Goal: Transaction & Acquisition: Purchase product/service

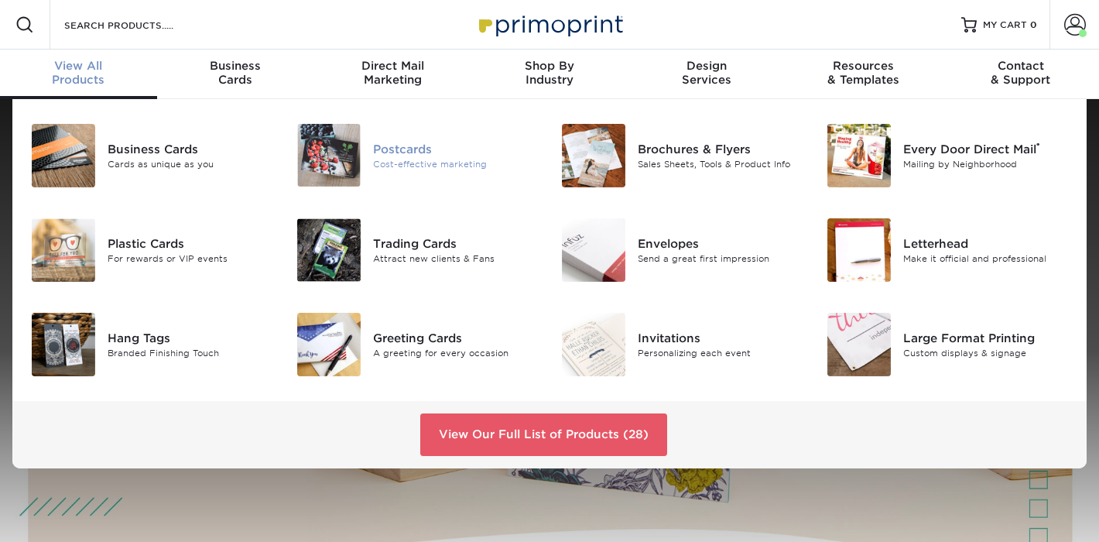
click at [330, 155] on img at bounding box center [328, 155] width 63 height 63
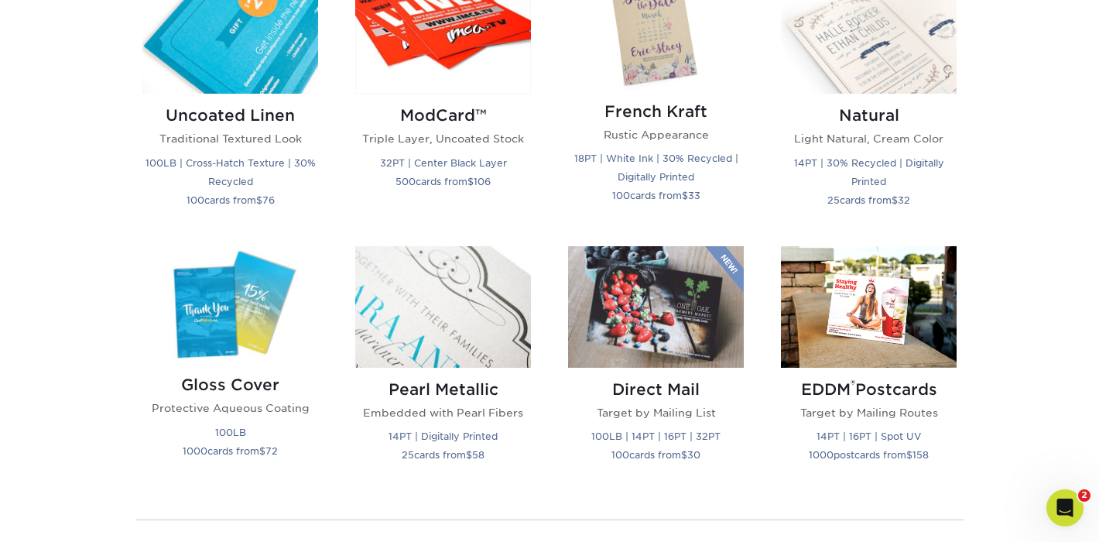
scroll to position [1922, 0]
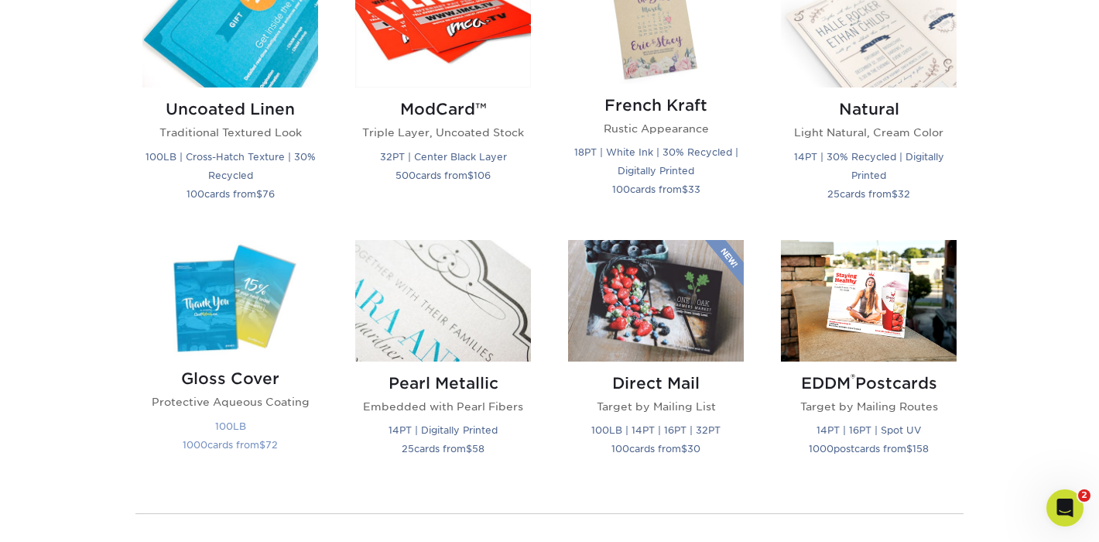
click at [245, 314] on img at bounding box center [230, 298] width 176 height 117
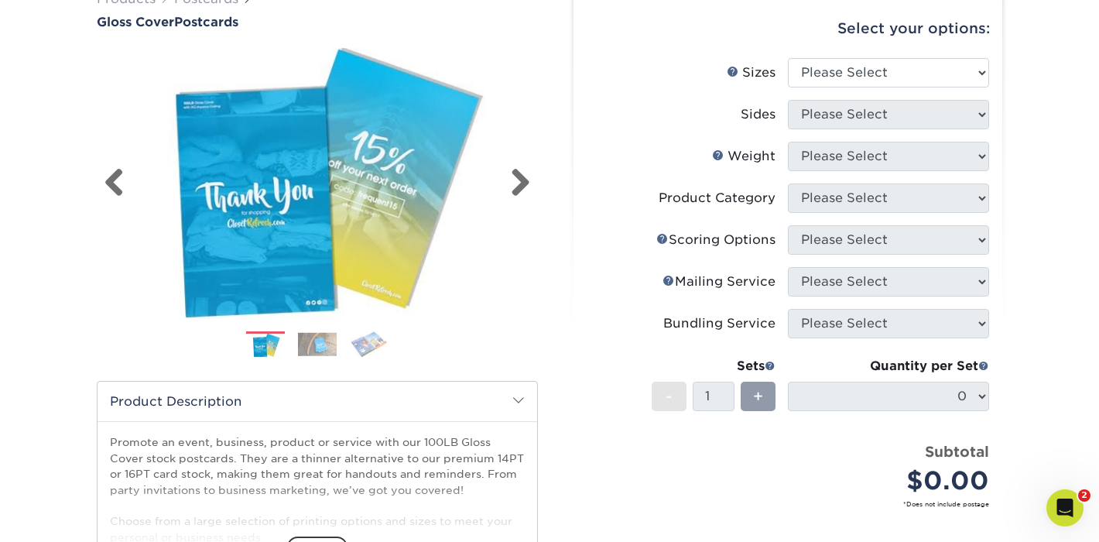
scroll to position [130, 0]
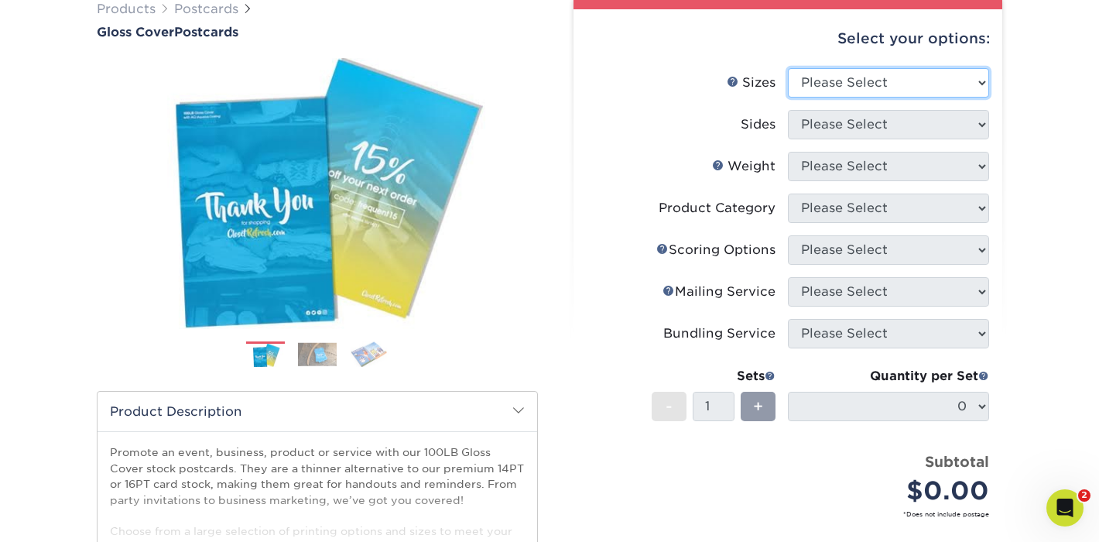
click at [820, 80] on select "Please Select 2" x 8" 3" x 4" 3" x 5" 3.5" x 8.5" 4" x 6" 4" x 9" 4.25" x 5.5" …" at bounding box center [888, 82] width 201 height 29
select select "4.00x6.00"
click at [788, 68] on select "Please Select 2" x 8" 3" x 4" 3" x 5" 3.5" x 8.5" 4" x 6" 4" x 9" 4.25" x 5.5" …" at bounding box center [888, 82] width 201 height 29
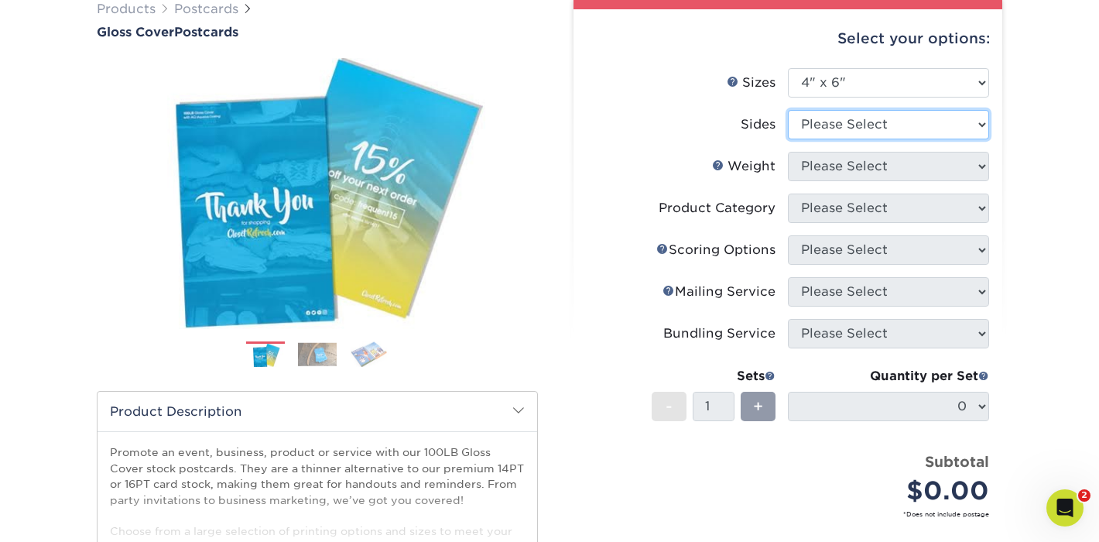
click at [841, 119] on select "Please Select Print Both Sides Print Front Only" at bounding box center [888, 124] width 201 height 29
select select "13abbda7-1d64-4f25-8bb2-c179b224825d"
click at [788, 110] on select "Please Select Print Both Sides Print Front Only" at bounding box center [888, 124] width 201 height 29
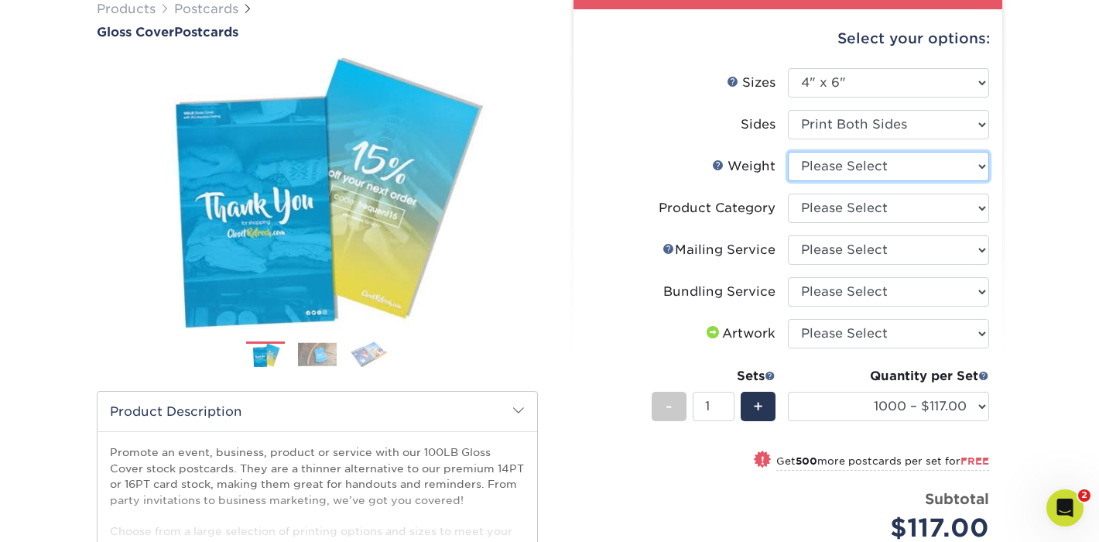
click at [846, 164] on select "Please Select 100LB" at bounding box center [888, 166] width 201 height 29
select select "100LB"
click at [788, 152] on select "Please Select 100LB" at bounding box center [888, 166] width 201 height 29
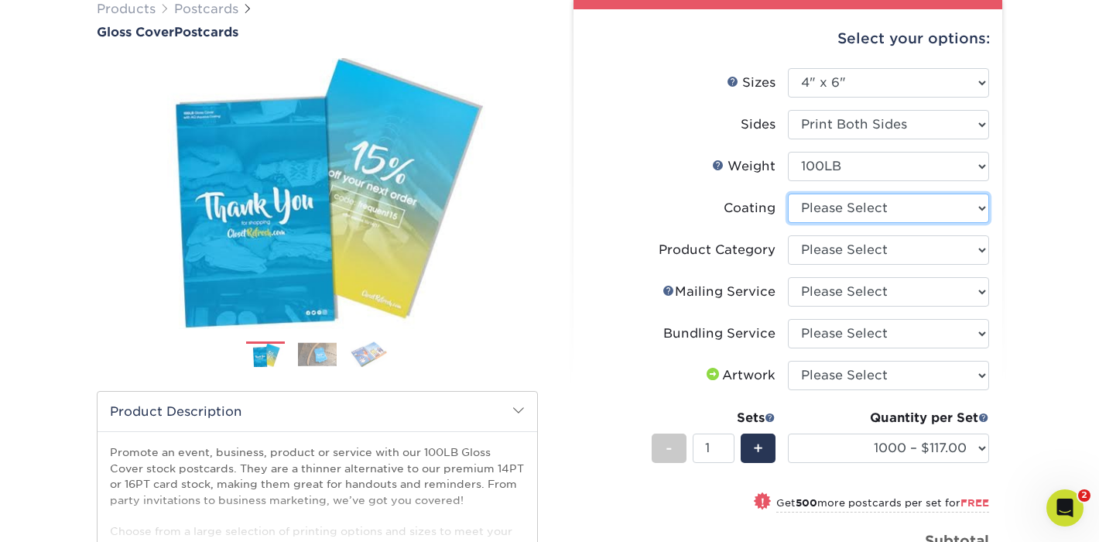
click at [843, 211] on select at bounding box center [888, 208] width 201 height 29
select select "d41dab50-ff65-4f4f-bb17-2afe4d36ae33"
click at [788, 194] on select at bounding box center [888, 208] width 201 height 29
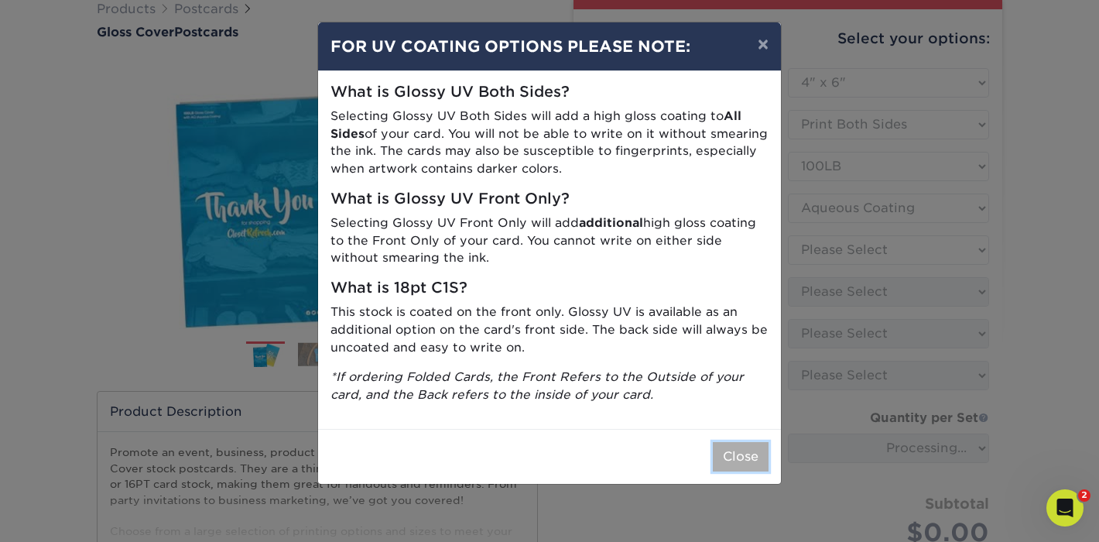
click at [731, 454] on button "Close" at bounding box center [741, 456] width 56 height 29
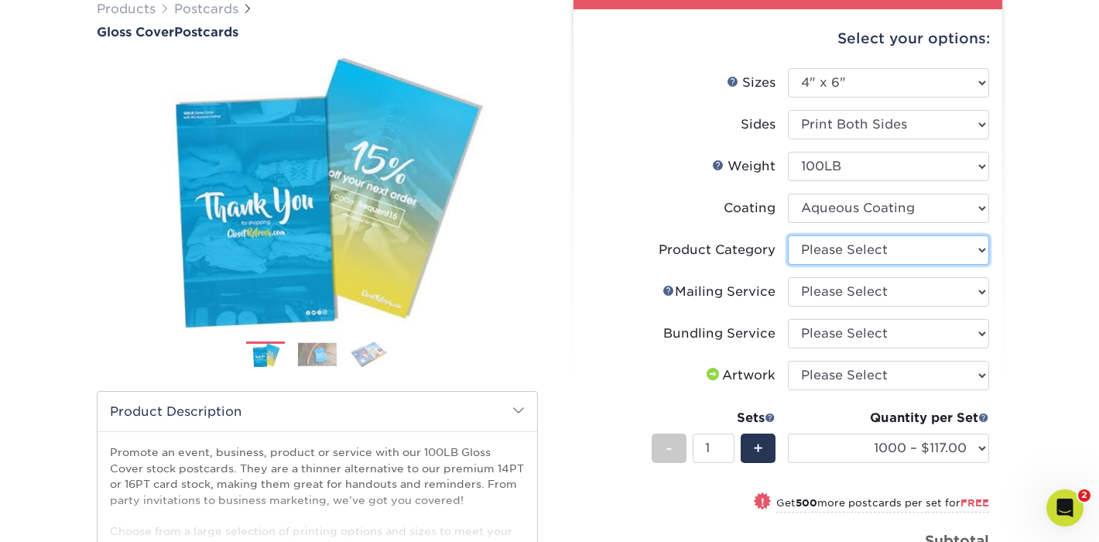
click at [854, 254] on select "Please Select Postcards" at bounding box center [888, 249] width 201 height 29
select select "9b7272e0-d6c8-4c3c-8e97-d3a1bcdab858"
click at [788, 235] on select "Please Select Postcards" at bounding box center [888, 249] width 201 height 29
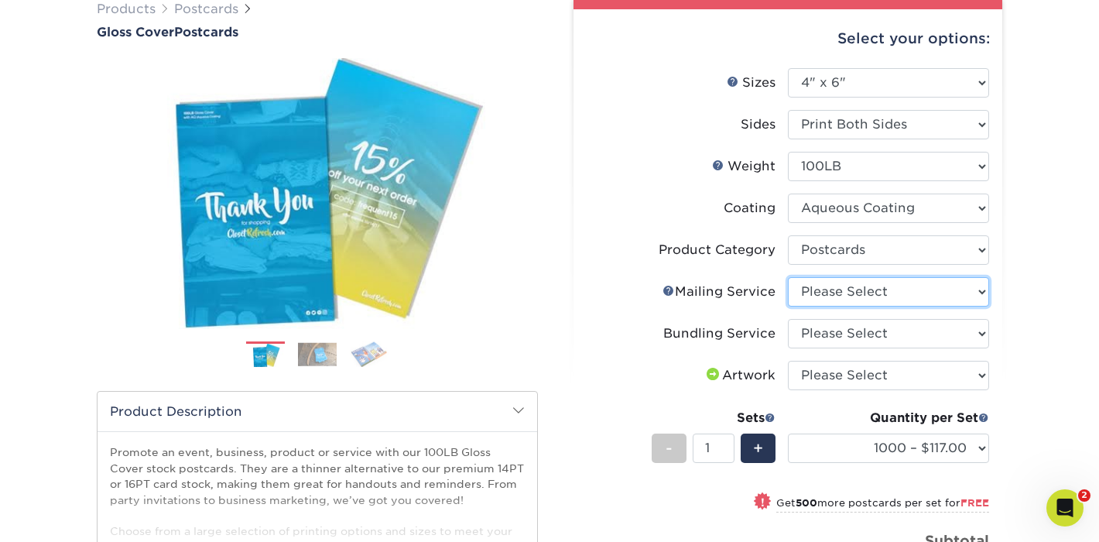
click at [858, 296] on select "Please Select No Direct Mailing Service No, I will mail/stamp/imprint Direct Ma…" at bounding box center [888, 291] width 201 height 29
select select "3e5e9bdd-d78a-4c28-a41d-fe1407925ca6"
click at [788, 277] on select "Please Select No Direct Mailing Service No, I will mail/stamp/imprint Direct Ma…" at bounding box center [888, 291] width 201 height 29
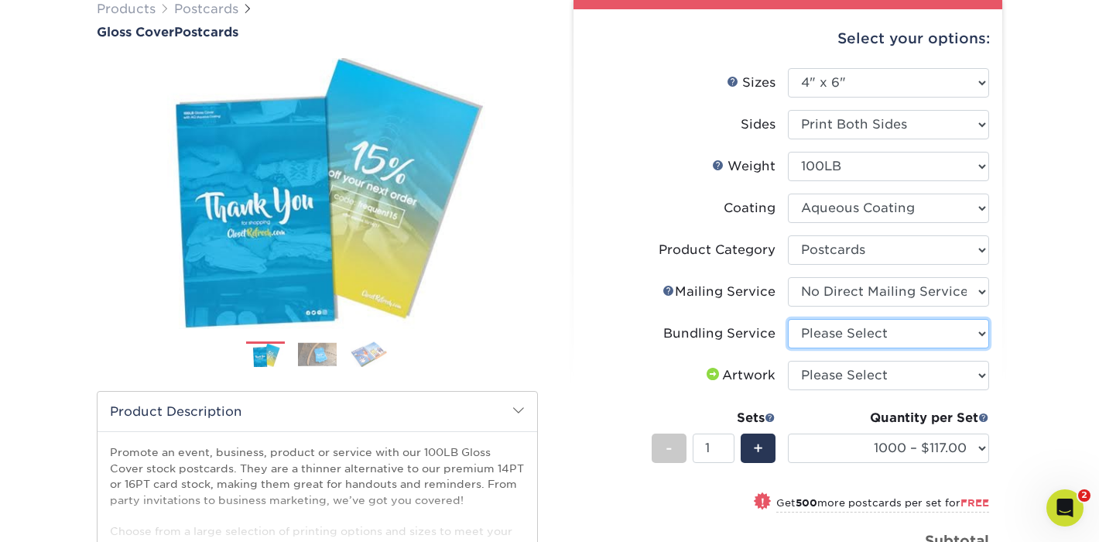
click at [854, 337] on select "Please Select No Bundling Services Yes, Bundles of 50 (+2 Days) Yes, Bundles of…" at bounding box center [888, 333] width 201 height 29
select select "58689abb-25c0-461c-a4c3-a80b627d6649"
click at [788, 319] on select "Please Select No Bundling Services Yes, Bundles of 50 (+2 Days) Yes, Bundles of…" at bounding box center [888, 333] width 201 height 29
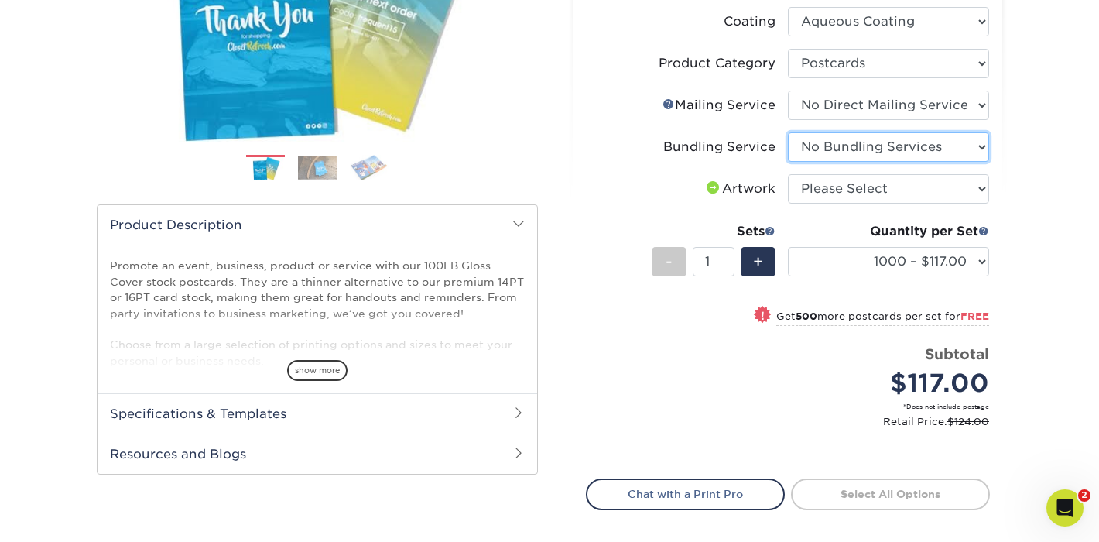
scroll to position [318, 0]
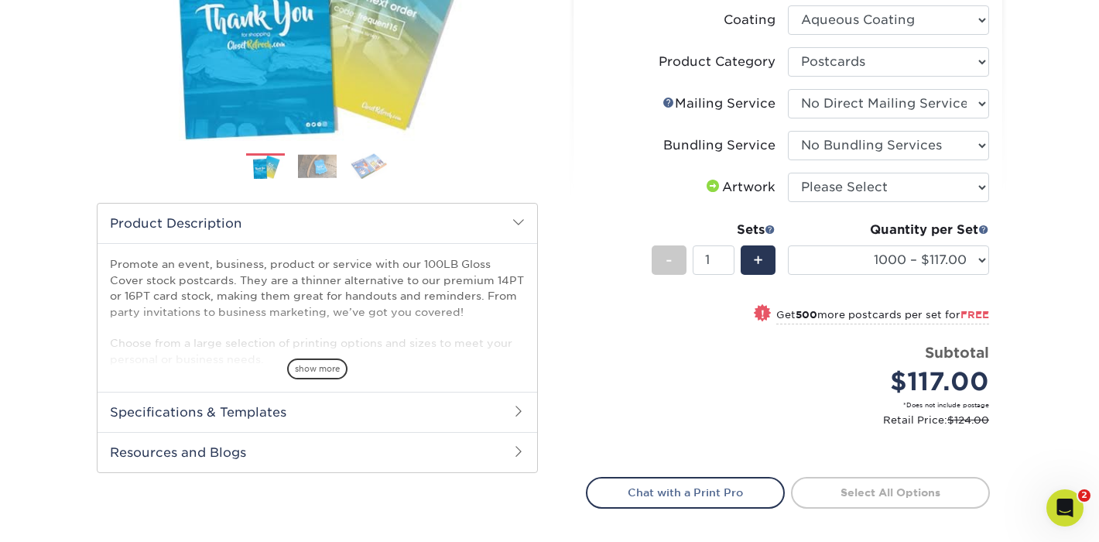
click at [831, 317] on small "Get 500 more postcards per set for FREE" at bounding box center [882, 316] width 213 height 15
select select "1500 – $112.00"
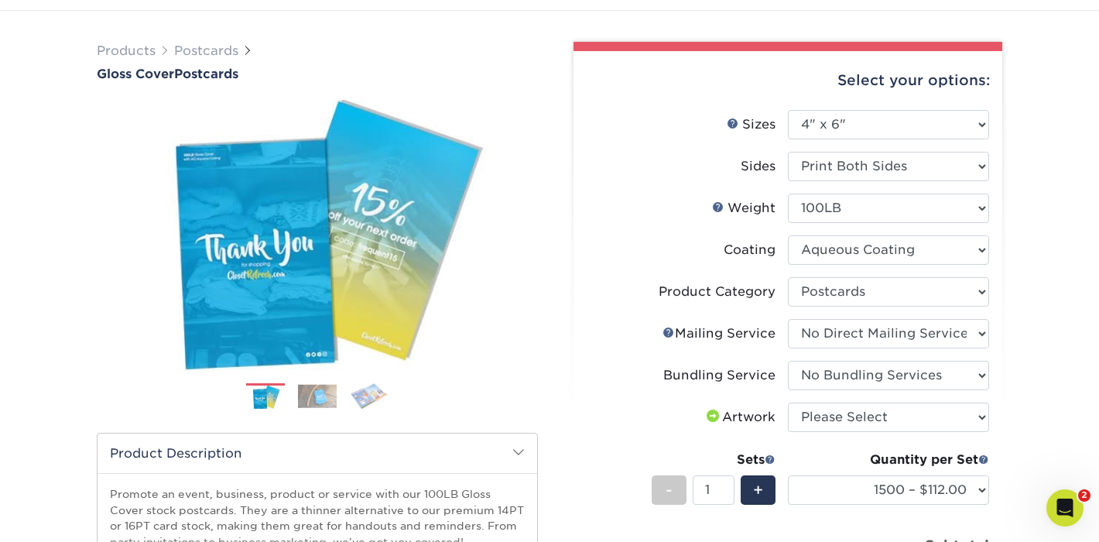
scroll to position [85, 0]
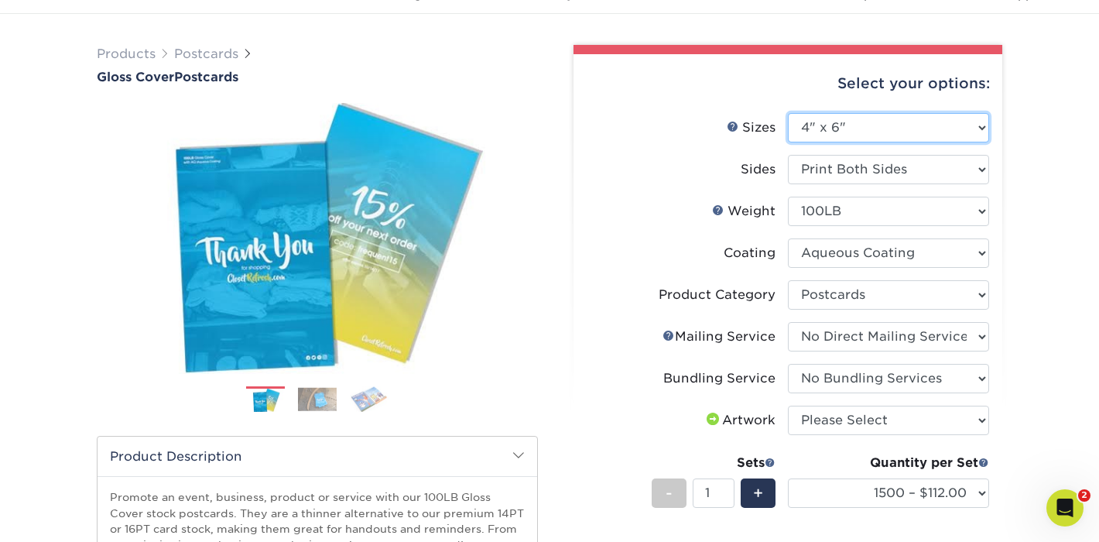
click at [872, 122] on select "Please Select 2" x 8" 3" x 4" 3" x 5" 3.5" x 8.5" 4" x 6" 4" x 9" 4.25" x 5.5" …" at bounding box center [888, 127] width 201 height 29
select select "4.00x9.00"
click at [788, 113] on select "Please Select 2" x 8" 3" x 4" 3" x 5" 3.5" x 8.5" 4" x 6" 4" x 9" 4.25" x 5.5" …" at bounding box center [888, 127] width 201 height 29
select select "-1"
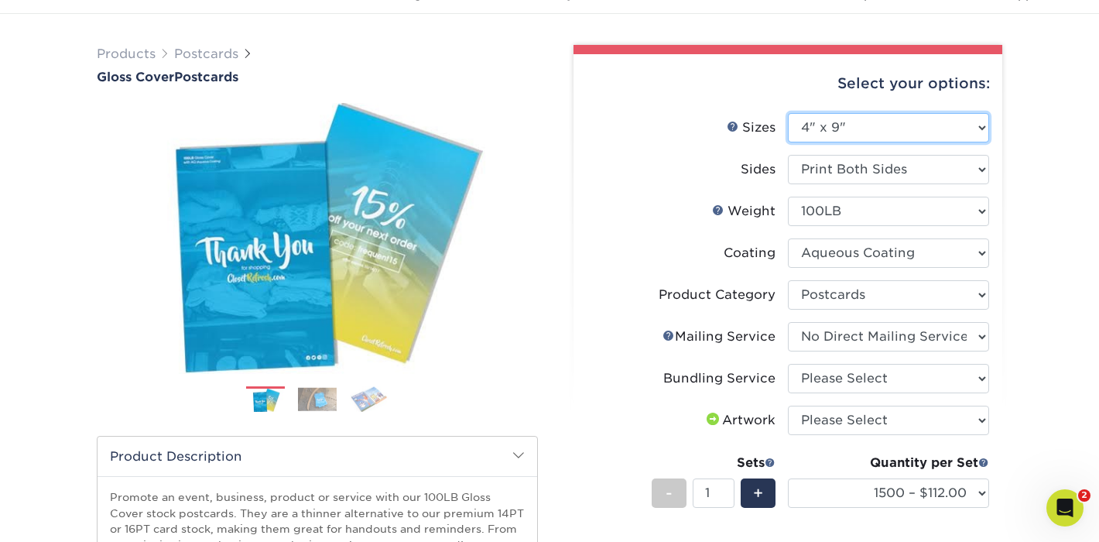
select select "-1"
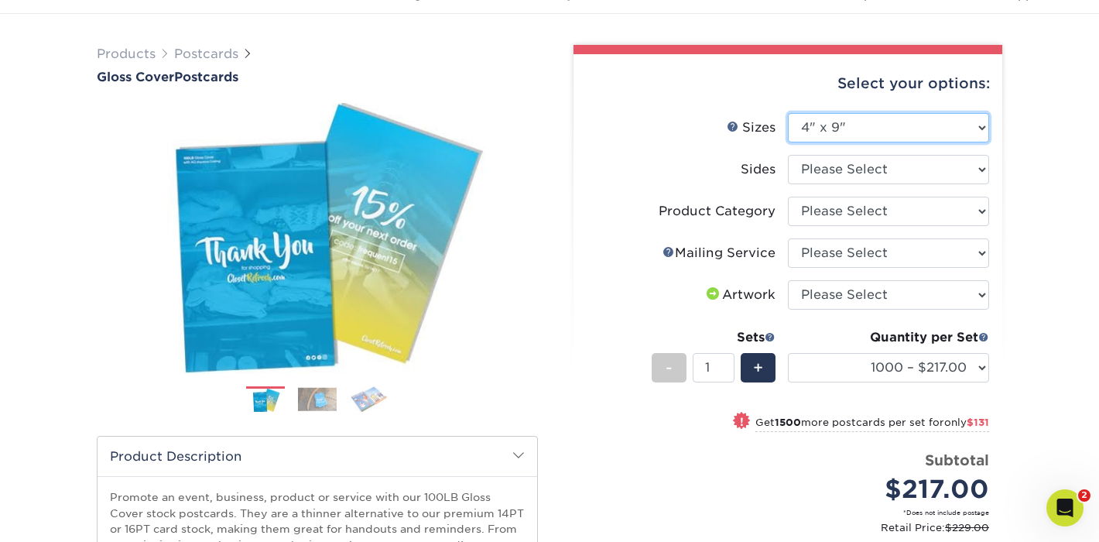
click at [866, 126] on select "Please Select 2" x 8" 3" x 4" 3" x 5" 3.5" x 8.5" 4" x 6" 4" x 9" 4.25" x 5.5" …" at bounding box center [888, 127] width 201 height 29
select select "4.00x6.00"
click at [788, 113] on select "Please Select 2" x 8" 3" x 4" 3" x 5" 3.5" x 8.5" 4" x 6" 4" x 9" 4.25" x 5.5" …" at bounding box center [888, 127] width 201 height 29
select select
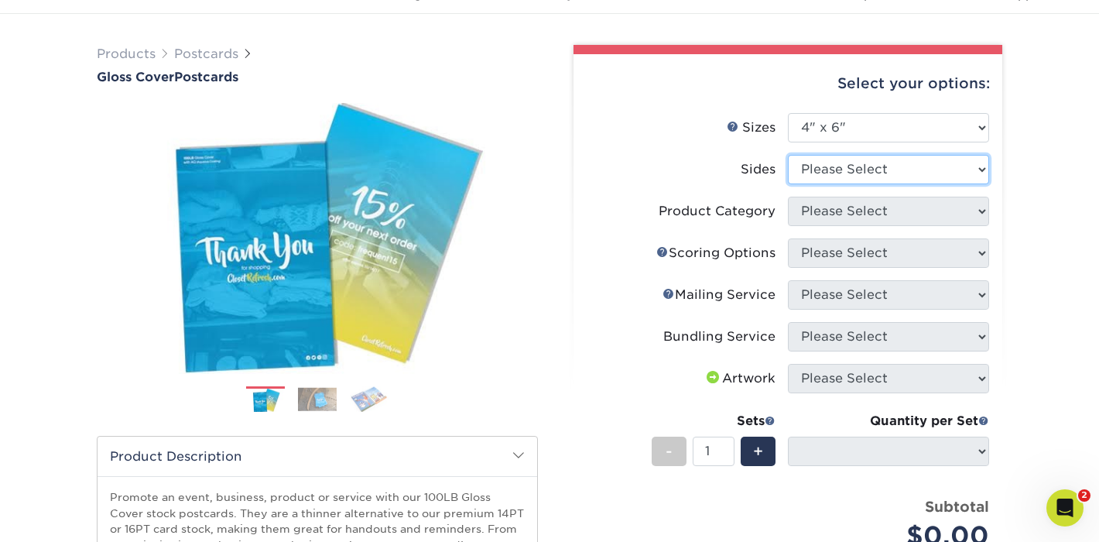
click at [861, 164] on select "Please Select Print Both Sides Print Front Only" at bounding box center [888, 169] width 201 height 29
select select "13abbda7-1d64-4f25-8bb2-c179b224825d"
click at [788, 155] on select "Please Select Print Both Sides Print Front Only" at bounding box center [888, 169] width 201 height 29
select select "-1"
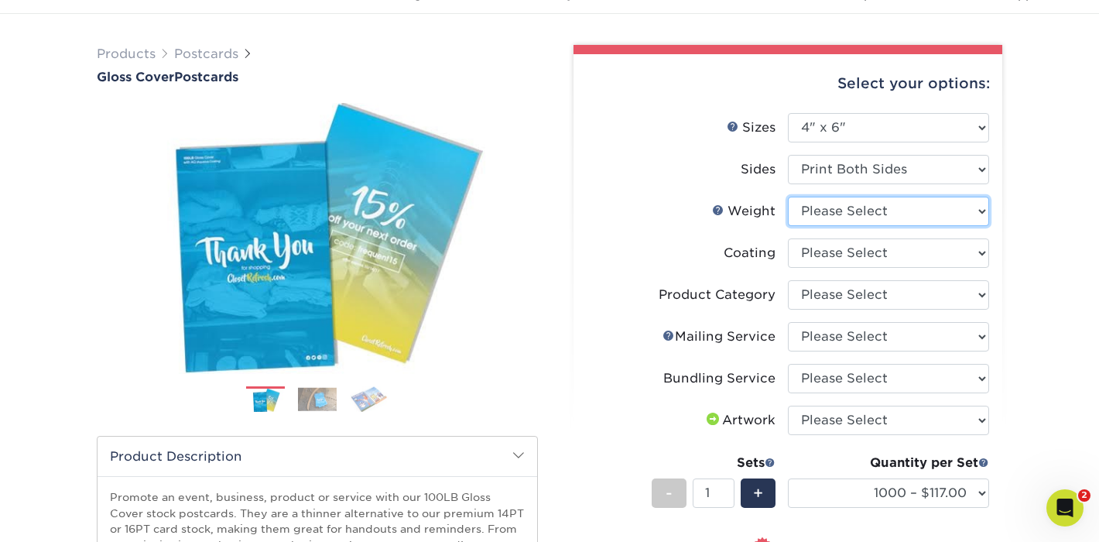
click at [859, 207] on select "Please Select 100LB" at bounding box center [888, 211] width 201 height 29
select select "100LB"
click at [788, 197] on select "Please Select 100LB" at bounding box center [888, 211] width 201 height 29
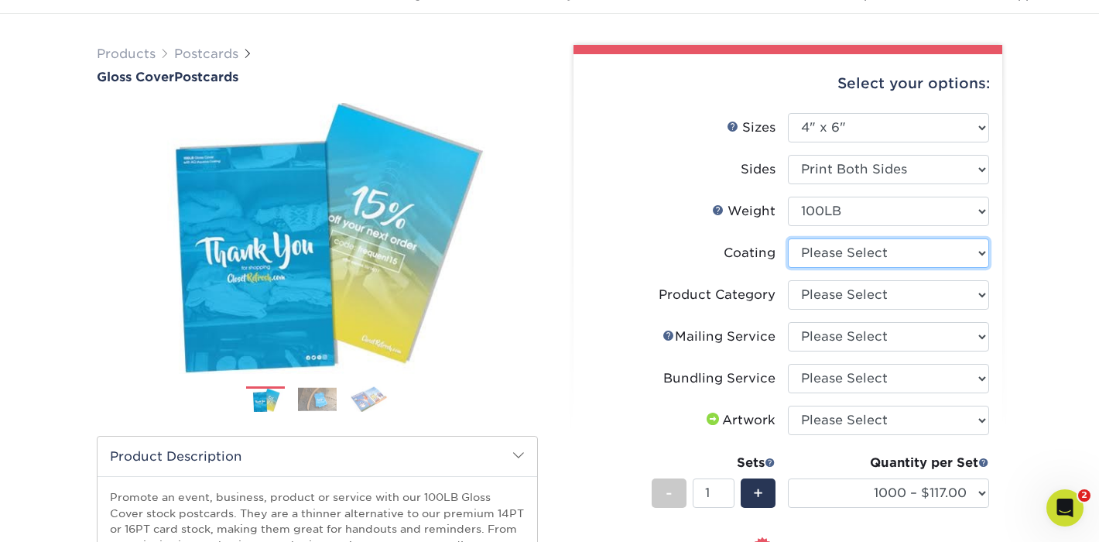
click at [854, 252] on select at bounding box center [888, 252] width 201 height 29
select select "d41dab50-ff65-4f4f-bb17-2afe4d36ae33"
click at [788, 238] on select at bounding box center [888, 252] width 201 height 29
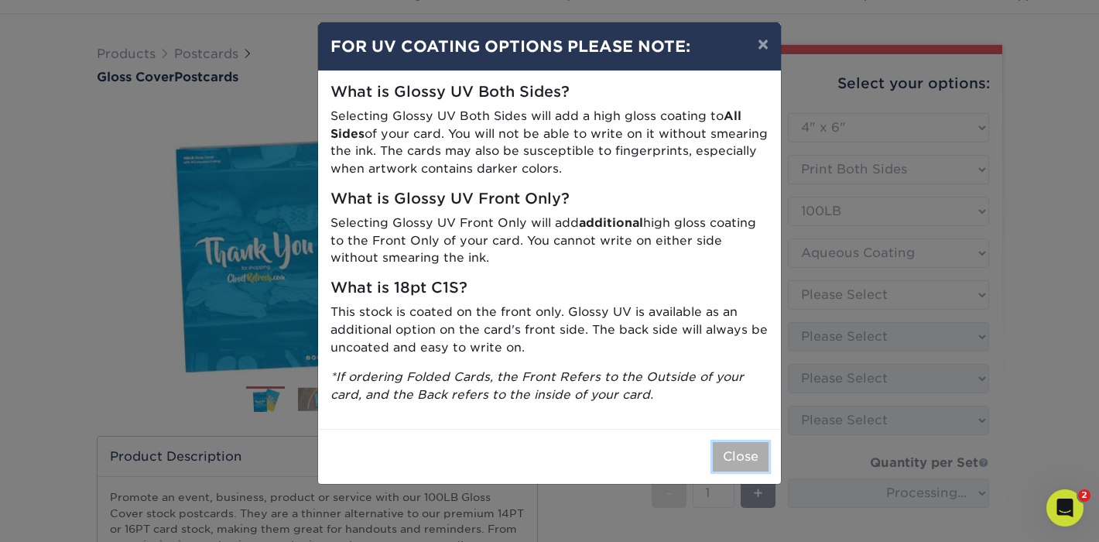
click at [732, 450] on button "Close" at bounding box center [741, 456] width 56 height 29
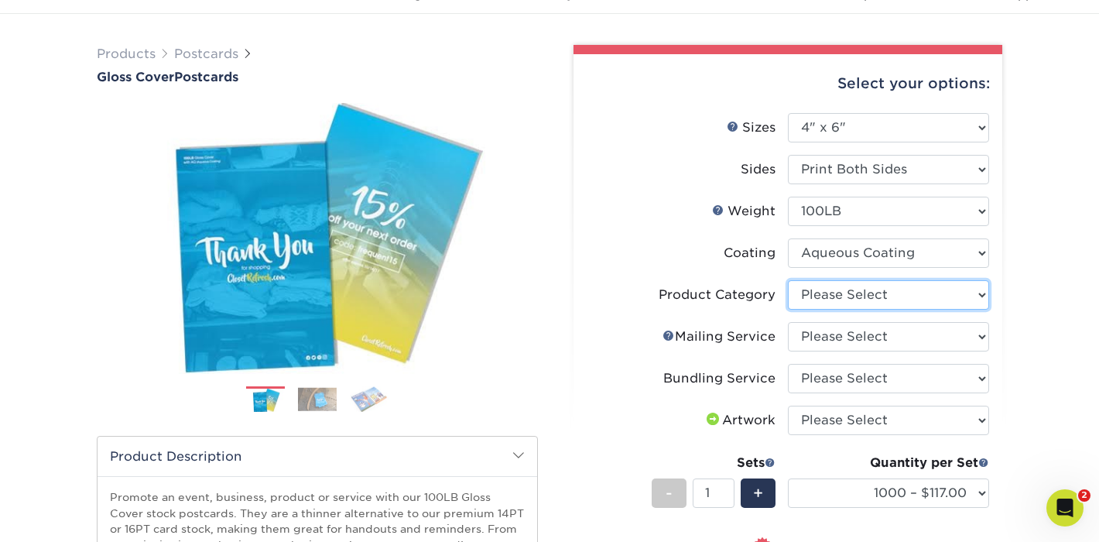
click at [824, 295] on select "Please Select Postcards" at bounding box center [888, 294] width 201 height 29
select select "9b7272e0-d6c8-4c3c-8e97-d3a1bcdab858"
click at [788, 280] on select "Please Select Postcards" at bounding box center [888, 294] width 201 height 29
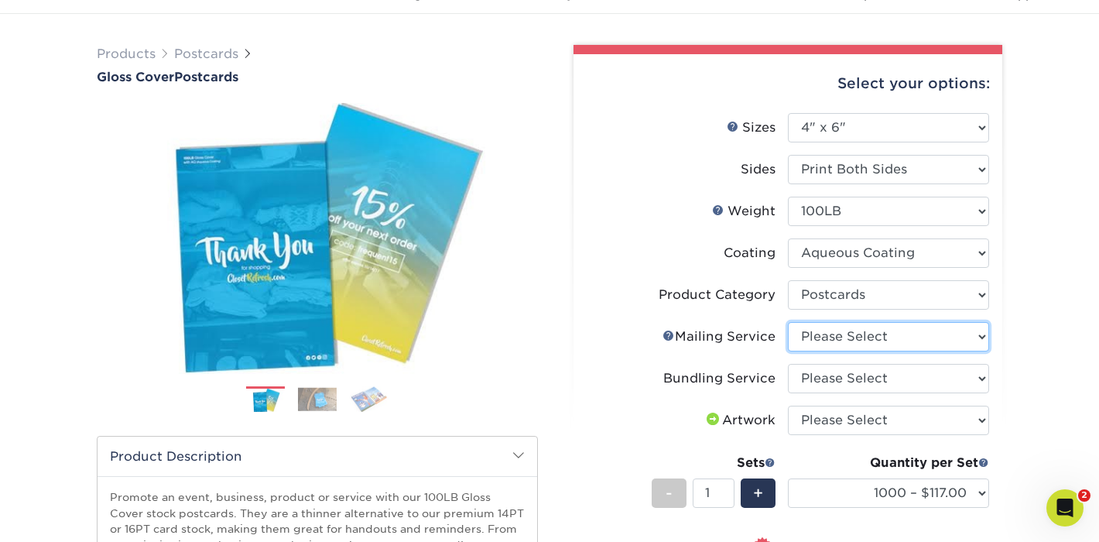
click at [824, 336] on select "Please Select No Direct Mailing Service No, I will mail/stamp/imprint Direct Ma…" at bounding box center [888, 336] width 201 height 29
select select "3e5e9bdd-d78a-4c28-a41d-fe1407925ca6"
click at [788, 322] on select "Please Select No Direct Mailing Service No, I will mail/stamp/imprint Direct Ma…" at bounding box center [888, 336] width 201 height 29
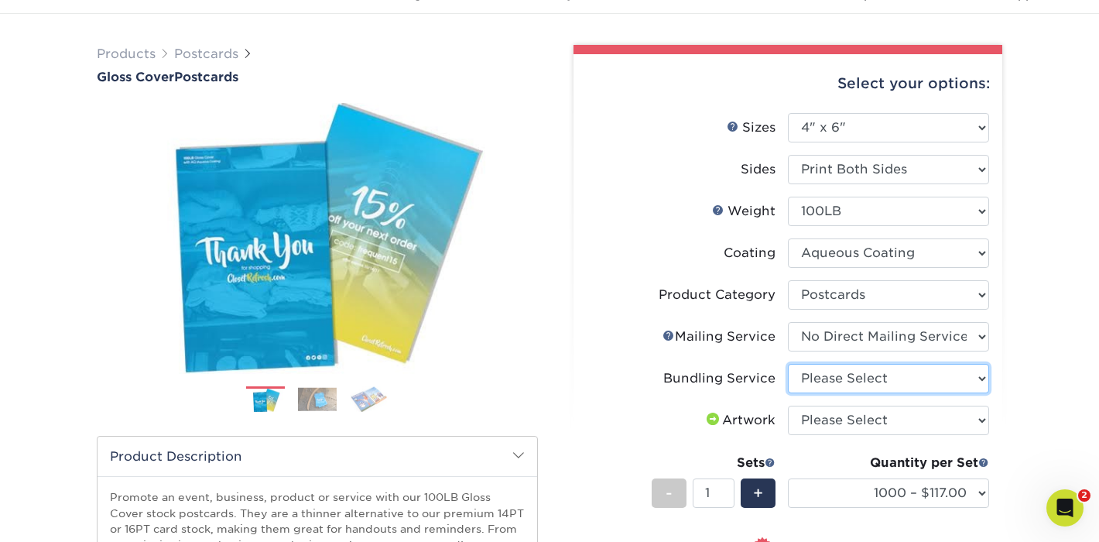
click at [829, 376] on select "Please Select No Bundling Services Yes, Bundles of 50 (+2 Days) Yes, Bundles of…" at bounding box center [888, 378] width 201 height 29
select select "58689abb-25c0-461c-a4c3-a80b627d6649"
click at [788, 364] on select "Please Select No Bundling Services Yes, Bundles of 50 (+2 Days) Yes, Bundles of…" at bounding box center [888, 378] width 201 height 29
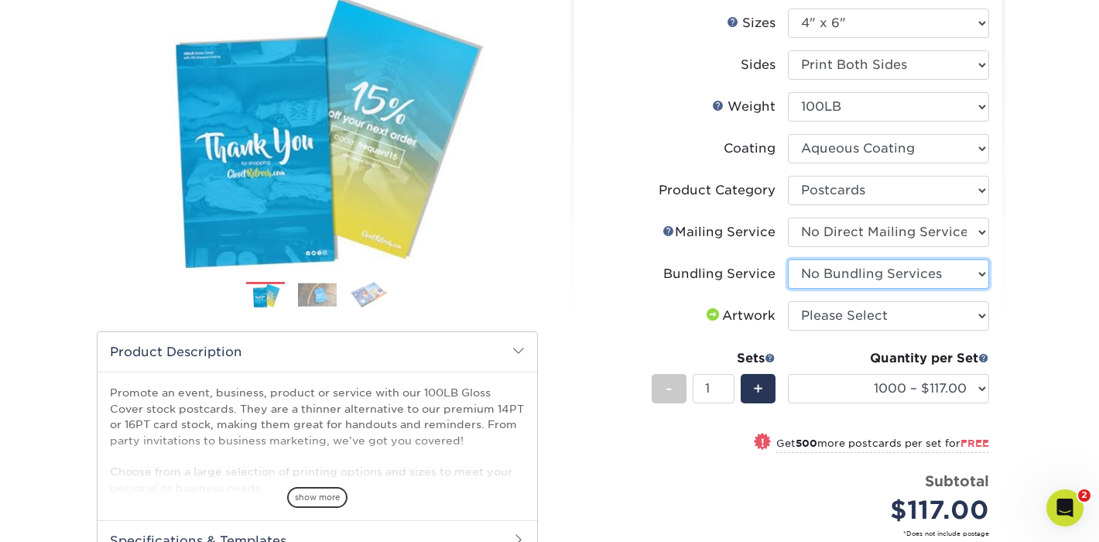
scroll to position [194, 0]
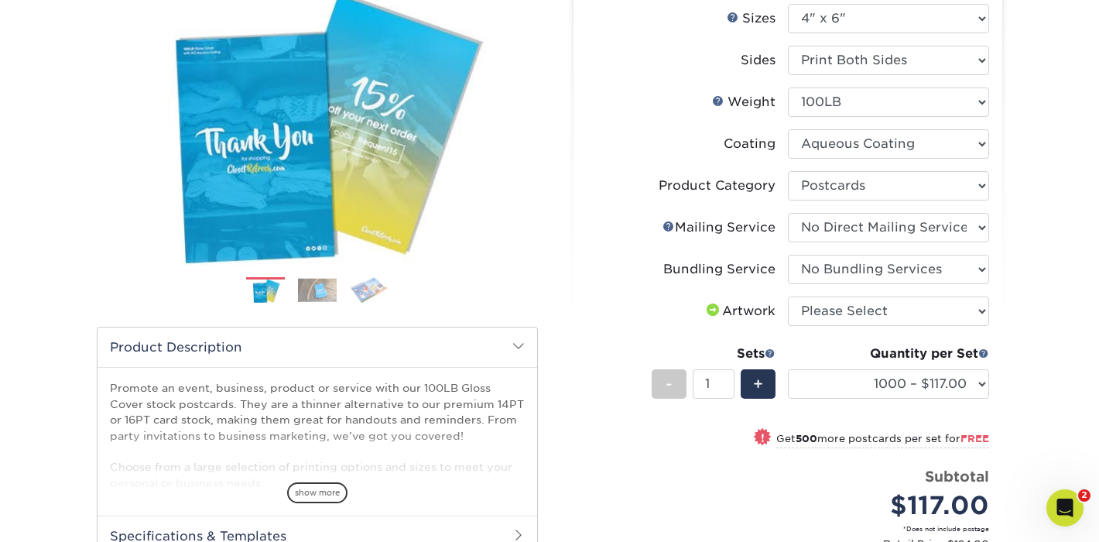
click at [820, 437] on small "Get 500 more postcards per set for FREE" at bounding box center [882, 440] width 213 height 15
select select "1500 – $112.00"
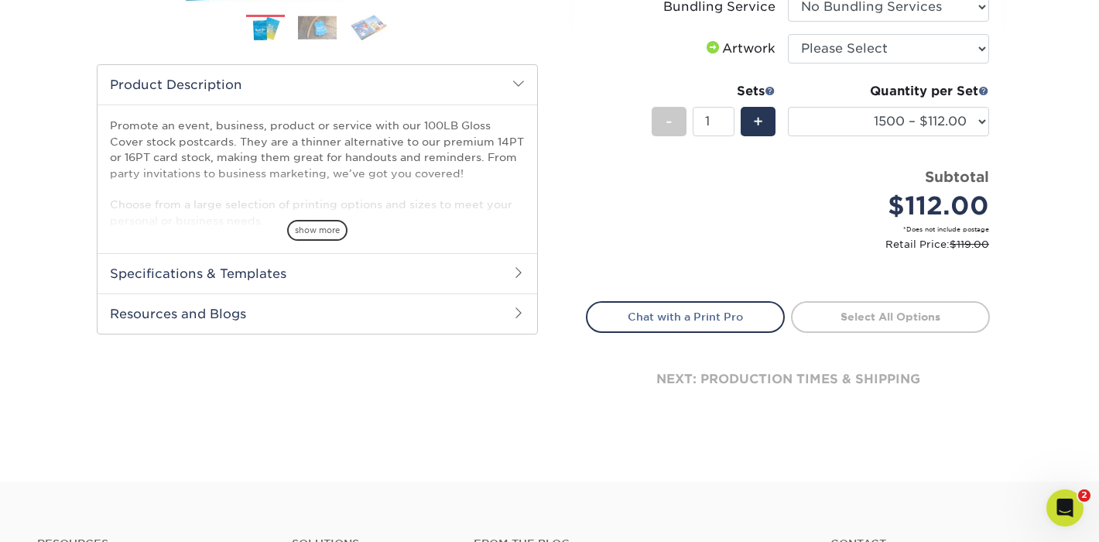
scroll to position [458, 0]
click at [501, 274] on h2 "Specifications & Templates" at bounding box center [318, 272] width 440 height 40
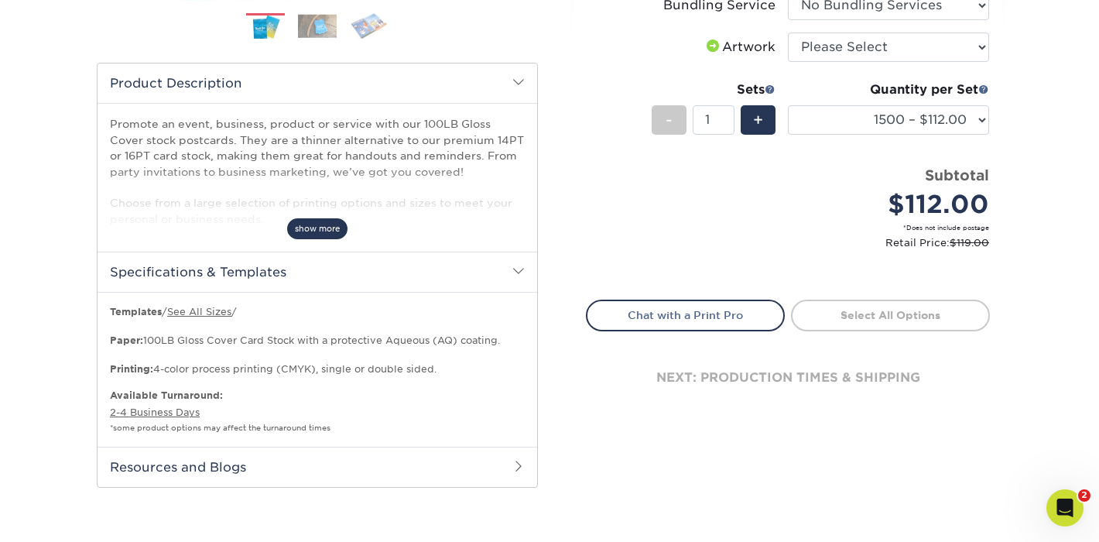
click at [315, 228] on span "show more" at bounding box center [317, 228] width 60 height 21
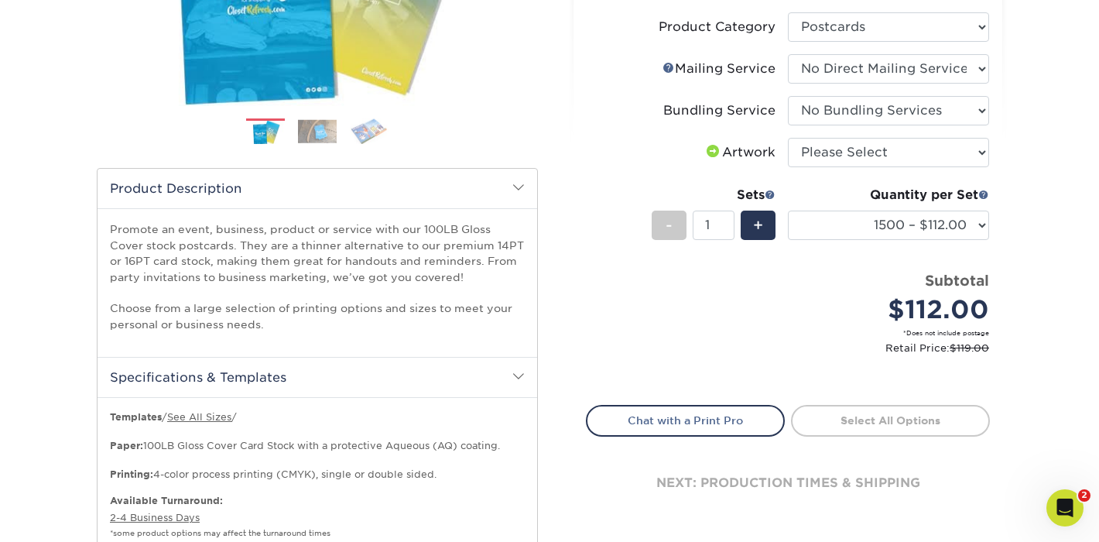
scroll to position [348, 0]
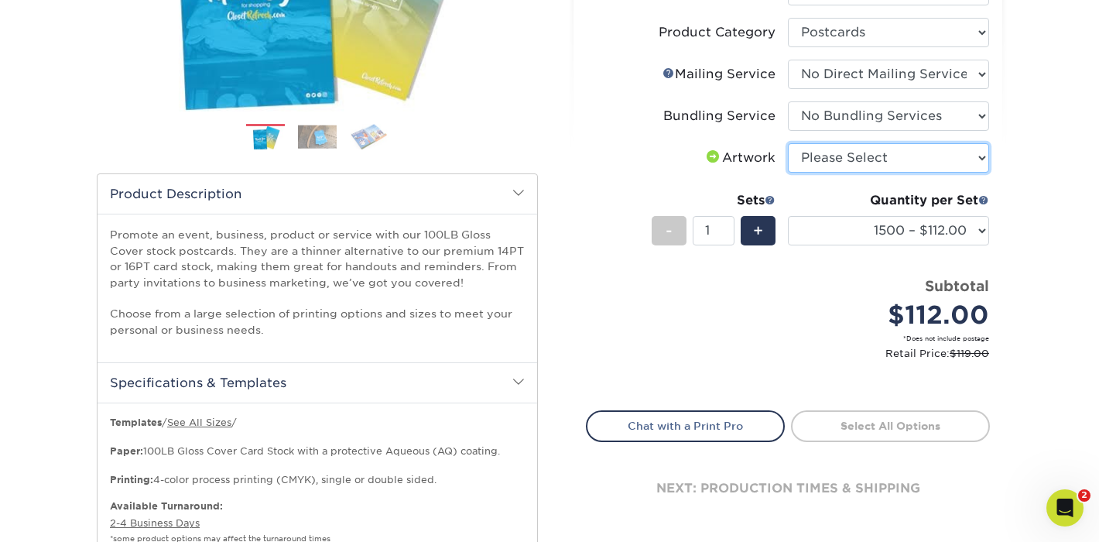
click at [847, 159] on select "Please Select I will upload files I need a design - $150" at bounding box center [888, 157] width 201 height 29
select select "upload"
click at [788, 143] on select "Please Select I will upload files I need a design - $150" at bounding box center [888, 157] width 201 height 29
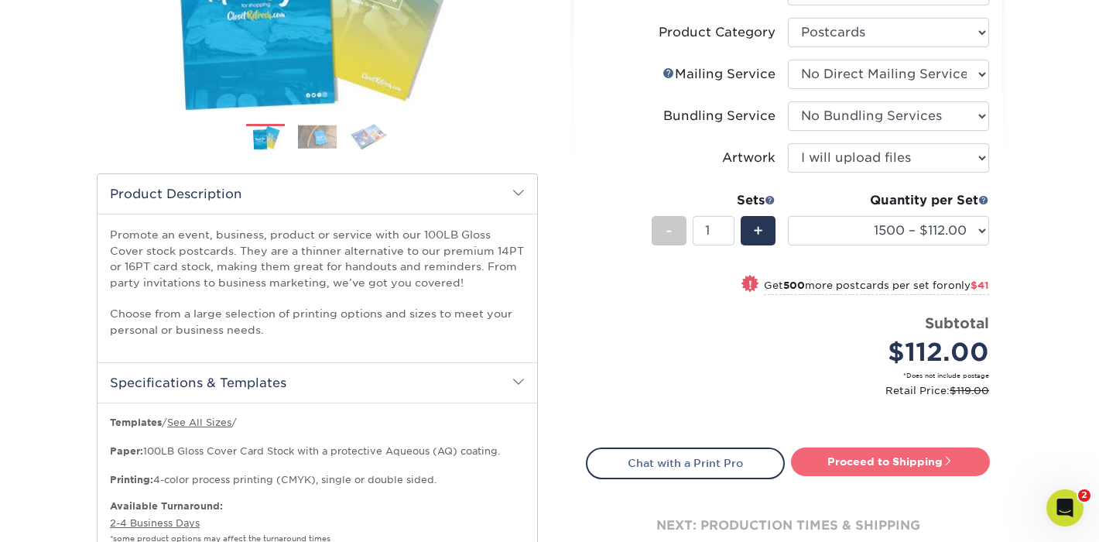
click at [865, 463] on link "Proceed to Shipping" at bounding box center [890, 461] width 199 height 28
type input "Set 1"
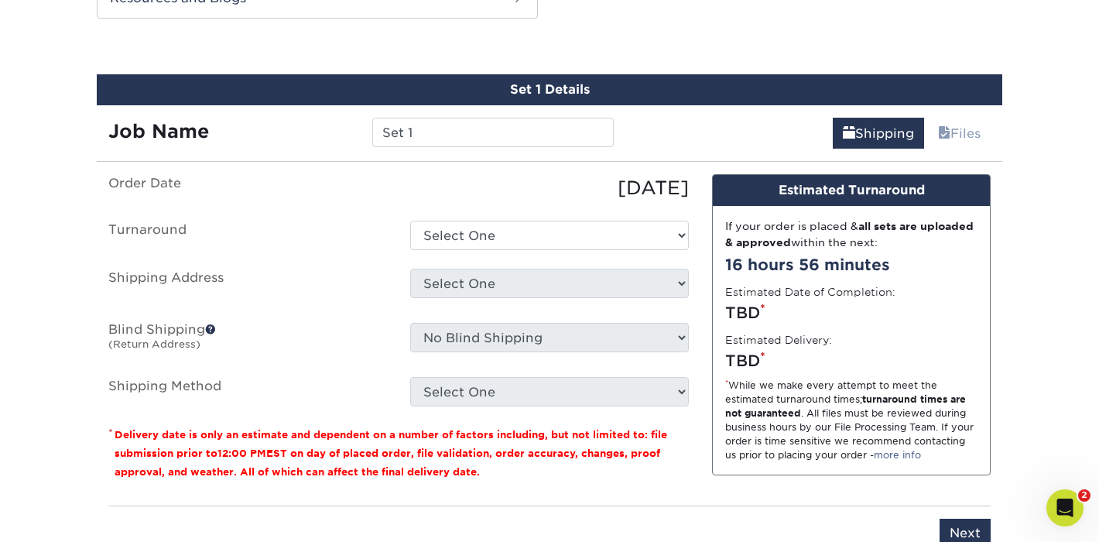
scroll to position [930, 0]
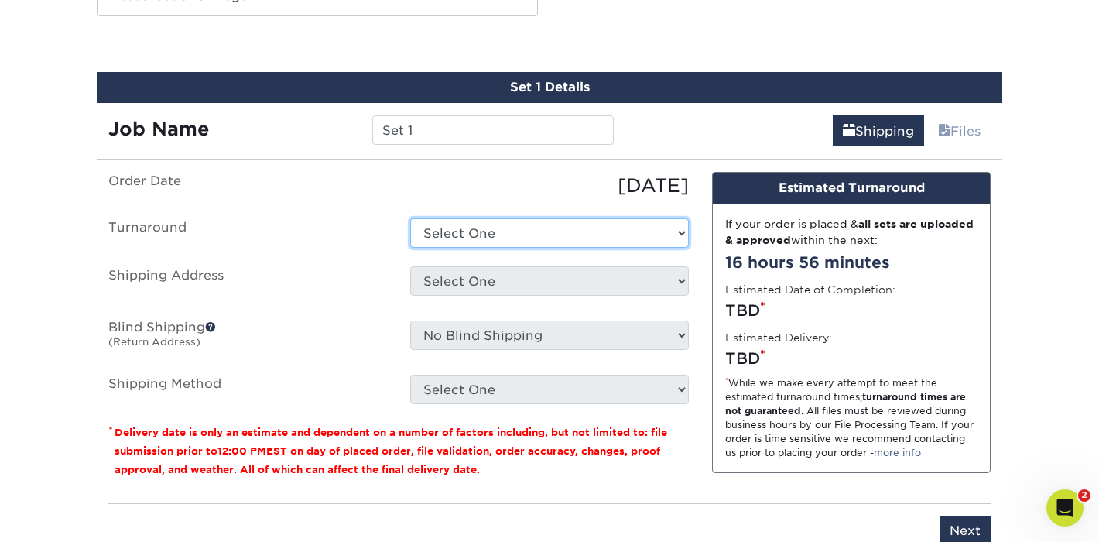
click at [634, 229] on select "Select One 2-4 Business Days 2 Day Next Business Day" at bounding box center [549, 232] width 279 height 29
select select "2b5569c8-e8d9-4d4c-96ec-05123473f23d"
click at [410, 218] on select "Select One 2-4 Business Days 2 Day Next Business Day" at bounding box center [549, 232] width 279 height 29
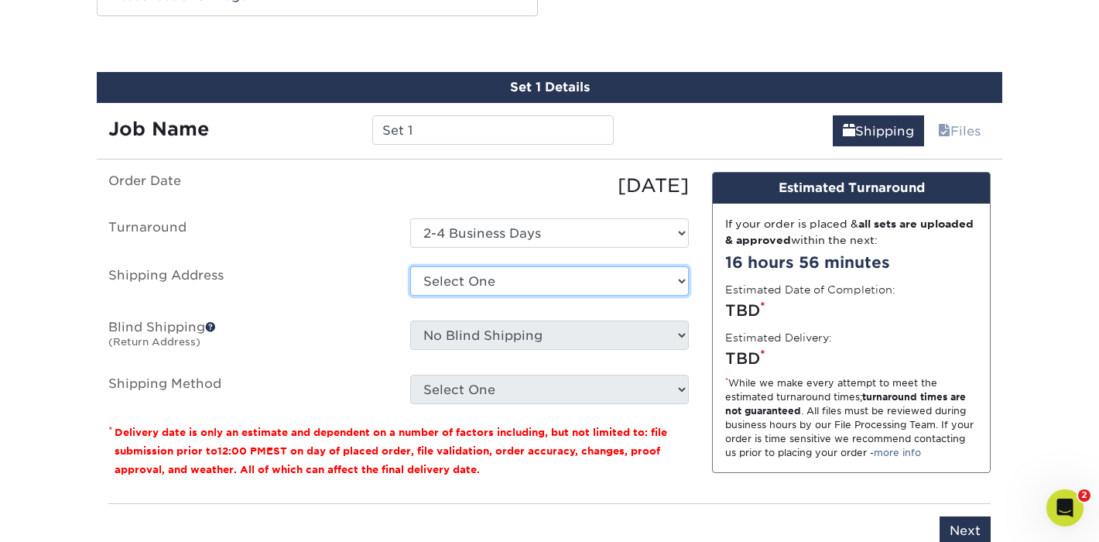
click at [622, 286] on select "Select One Tina Home + Add New Address" at bounding box center [549, 280] width 279 height 29
select select "283425"
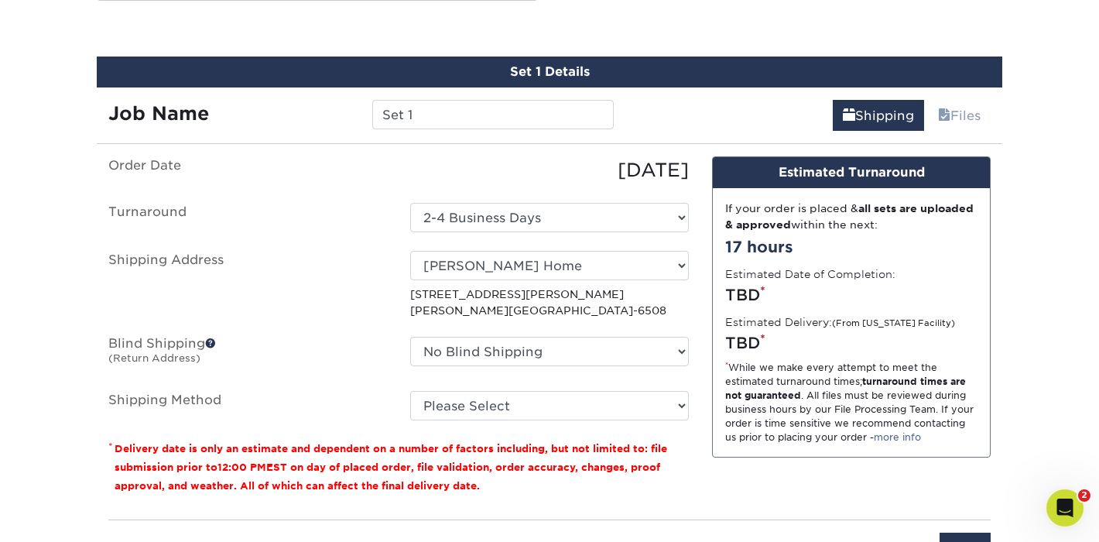
scroll to position [948, 0]
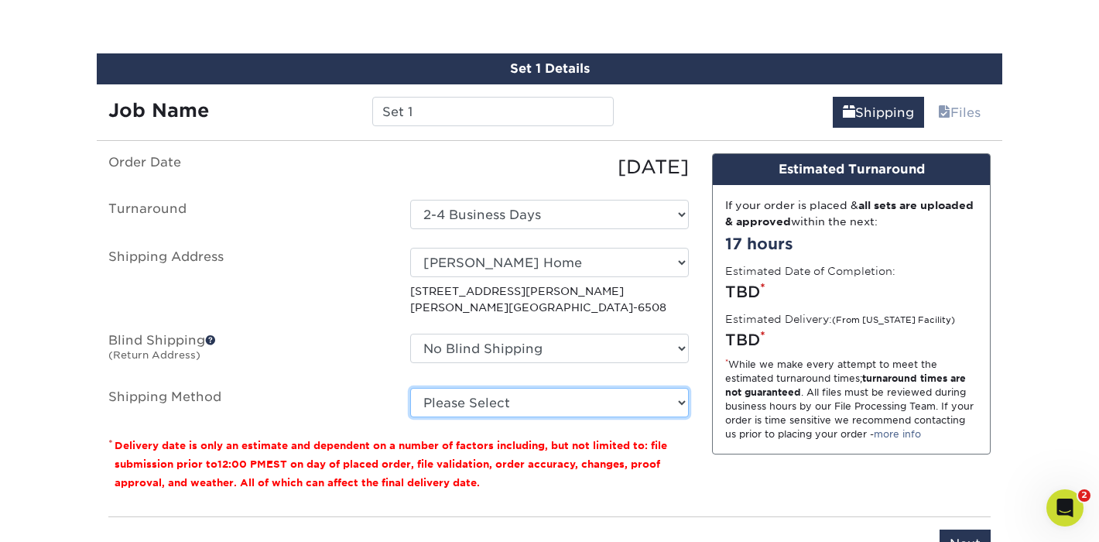
click at [598, 404] on select "Please Select Ground Shipping (+$37.93) 3 Day Shipping Service (+$49.00) 2 Day …" at bounding box center [549, 402] width 279 height 29
click at [410, 388] on select "Please Select Ground Shipping (+$37.93) 3 Day Shipping Service (+$49.00) 2 Day …" at bounding box center [549, 402] width 279 height 29
click at [620, 401] on select "Please Select Ground Shipping (+$37.93) 3 Day Shipping Service (+$49.00) 2 Day …" at bounding box center [549, 402] width 279 height 29
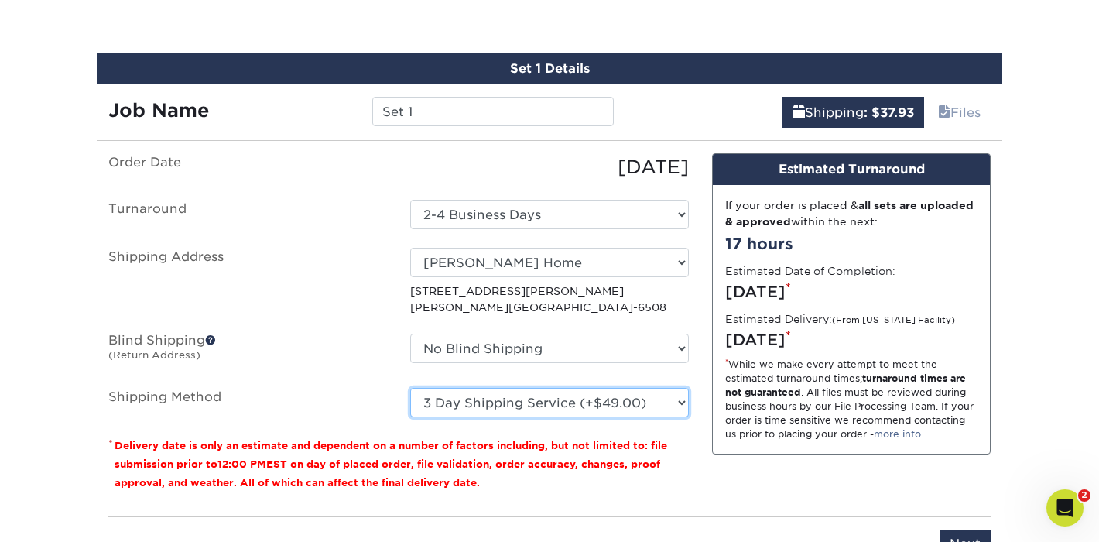
click at [410, 388] on select "Please Select Ground Shipping (+$37.93) 3 Day Shipping Service (+$49.00) 2 Day …" at bounding box center [549, 402] width 279 height 29
click at [621, 403] on select "Please Select Ground Shipping (+$37.93) 3 Day Shipping Service (+$49.00) 2 Day …" at bounding box center [549, 402] width 279 height 29
select select "03"
click at [410, 388] on select "Please Select Ground Shipping (+$37.93) 3 Day Shipping Service (+$49.00) 2 Day …" at bounding box center [549, 402] width 279 height 29
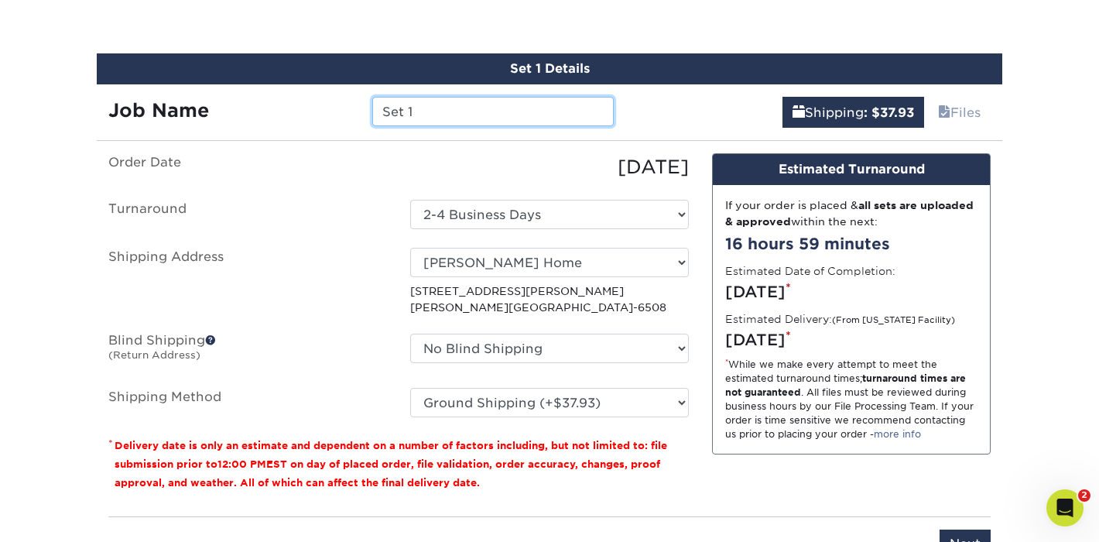
click at [529, 98] on input "Set 1" at bounding box center [492, 111] width 241 height 29
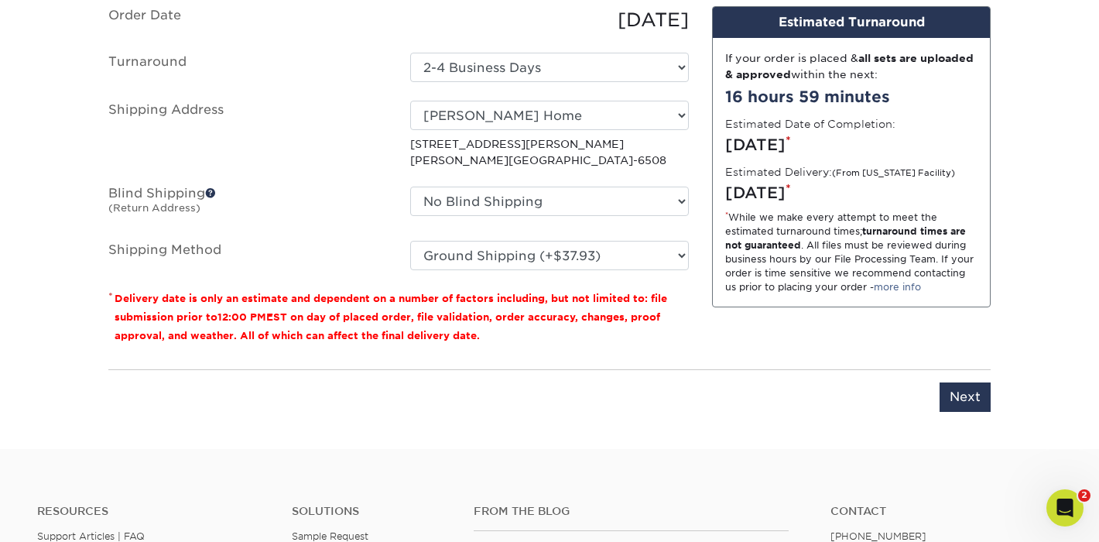
scroll to position [1096, 0]
type input "Socials Card"
click at [981, 393] on input "Next" at bounding box center [965, 396] width 51 height 29
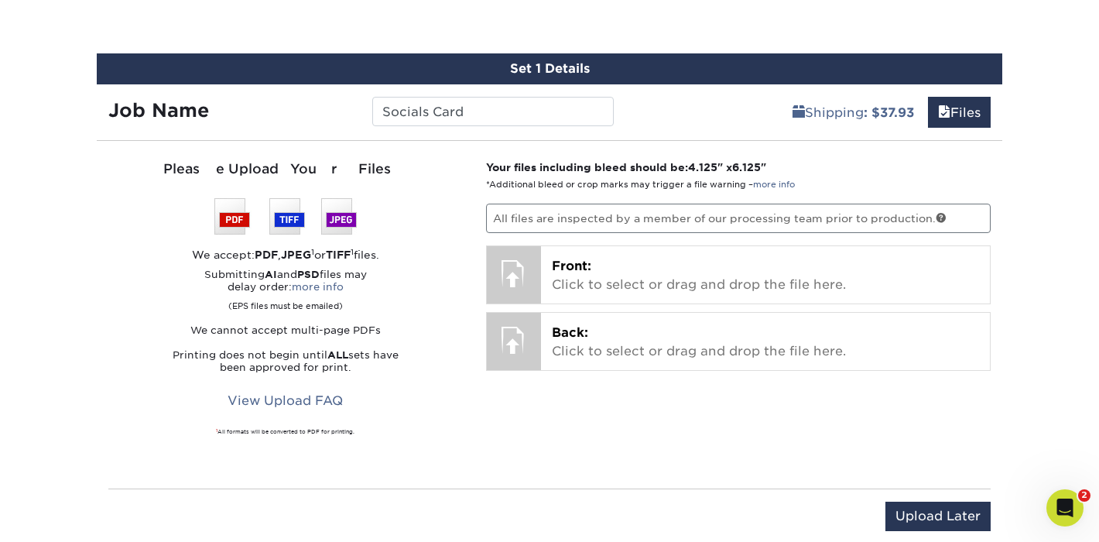
scroll to position [944, 0]
